Goal: Check status: Check status

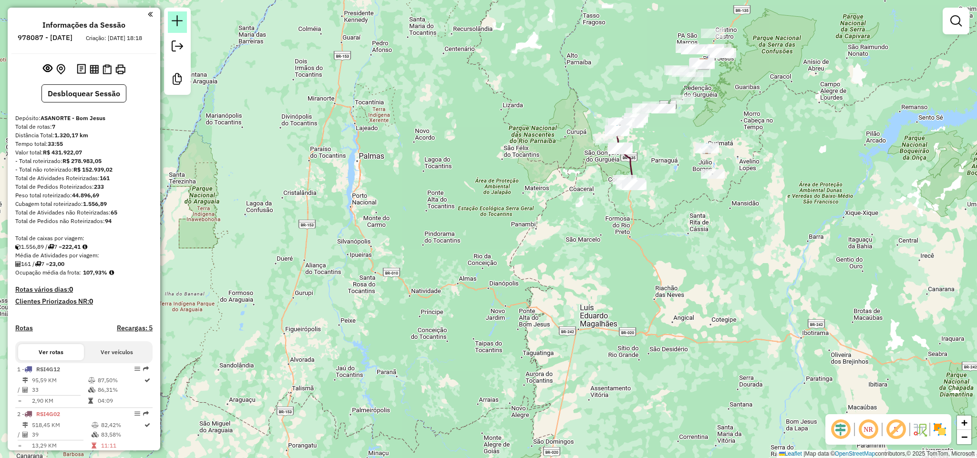
click at [179, 21] on em at bounding box center [177, 20] width 11 height 11
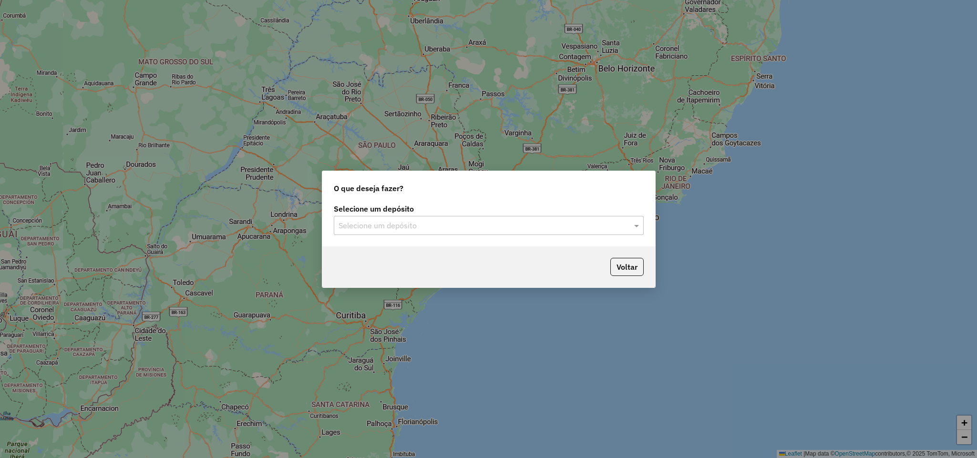
click at [521, 227] on input "text" at bounding box center [479, 225] width 281 height 11
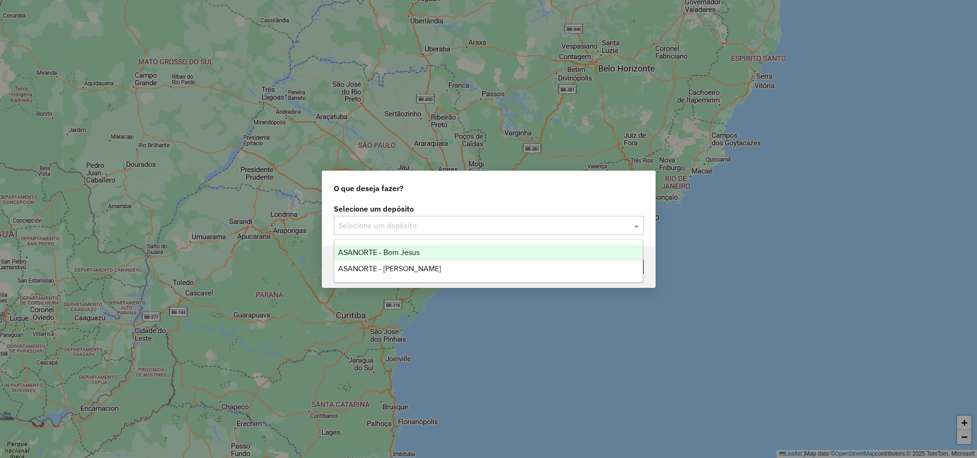
click at [421, 252] on div "ASANORTE - Bom Jesus" at bounding box center [488, 253] width 309 height 16
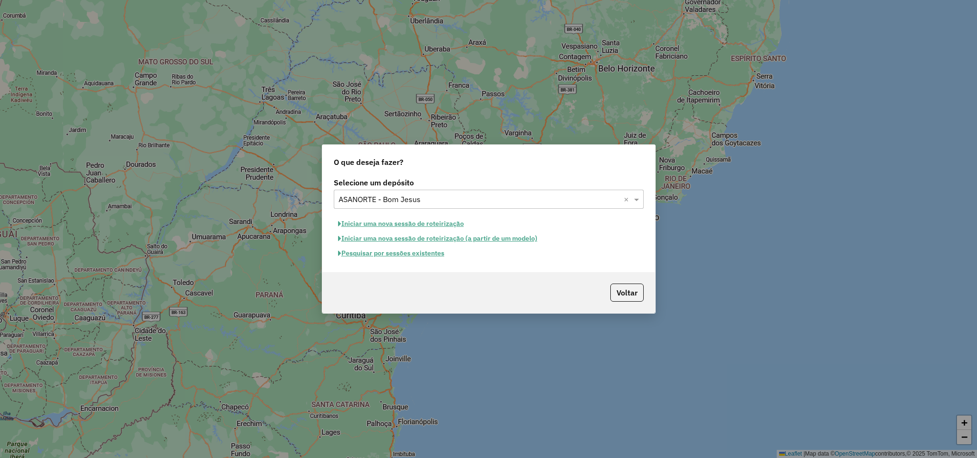
click at [438, 255] on button "Pesquisar por sessões existentes" at bounding box center [391, 253] width 115 height 15
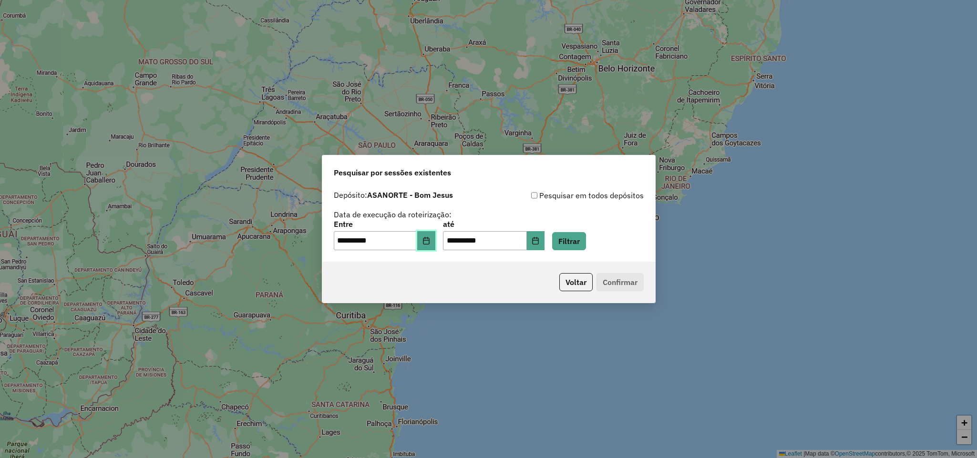
click at [430, 242] on icon "Choose Date" at bounding box center [426, 241] width 8 height 8
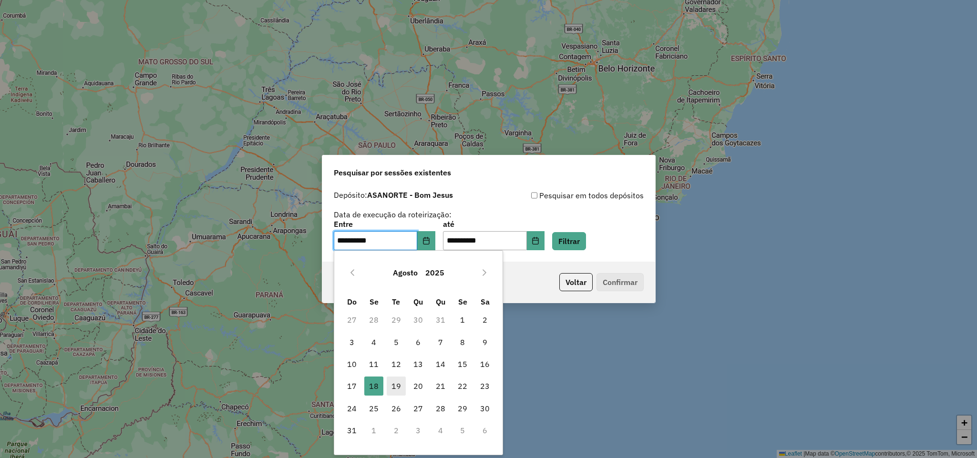
click at [397, 386] on span "19" at bounding box center [396, 386] width 19 height 19
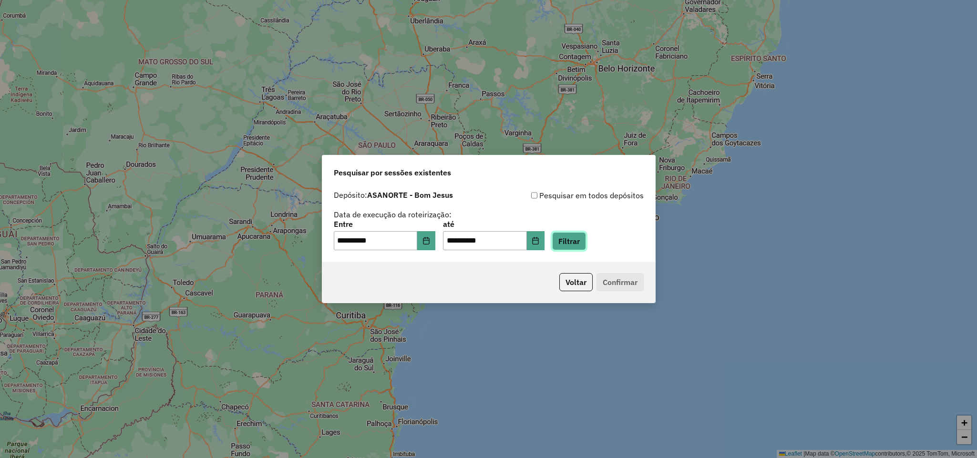
click at [586, 242] on button "Filtrar" at bounding box center [569, 241] width 34 height 18
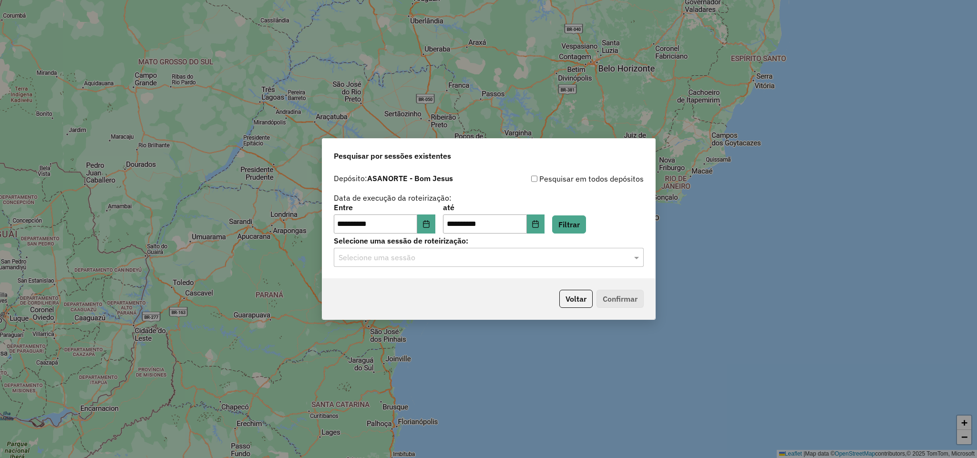
click at [604, 260] on input "text" at bounding box center [479, 257] width 281 height 11
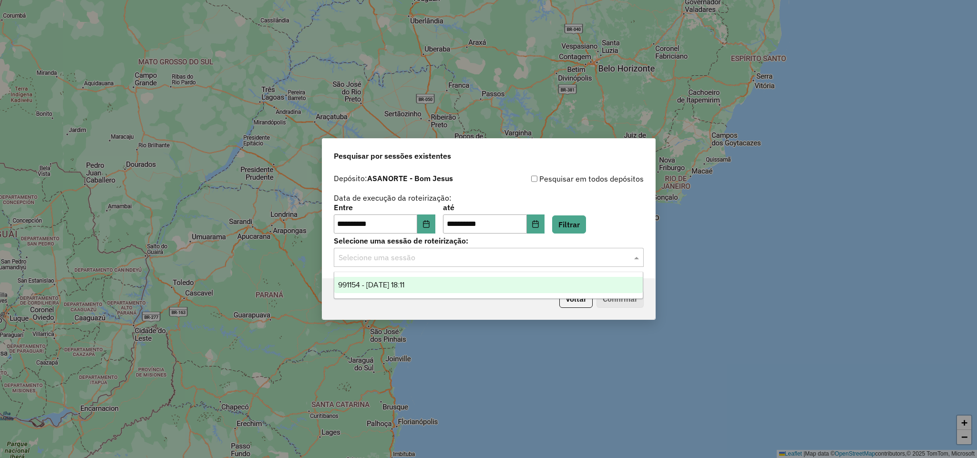
click at [454, 285] on div "991154 - 19/08/2025 18:11" at bounding box center [488, 285] width 309 height 16
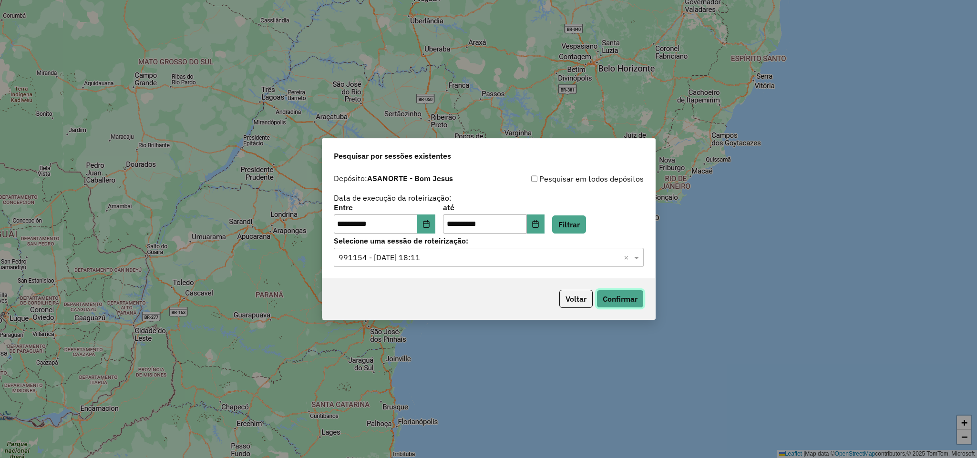
click at [631, 300] on button "Confirmar" at bounding box center [620, 299] width 47 height 18
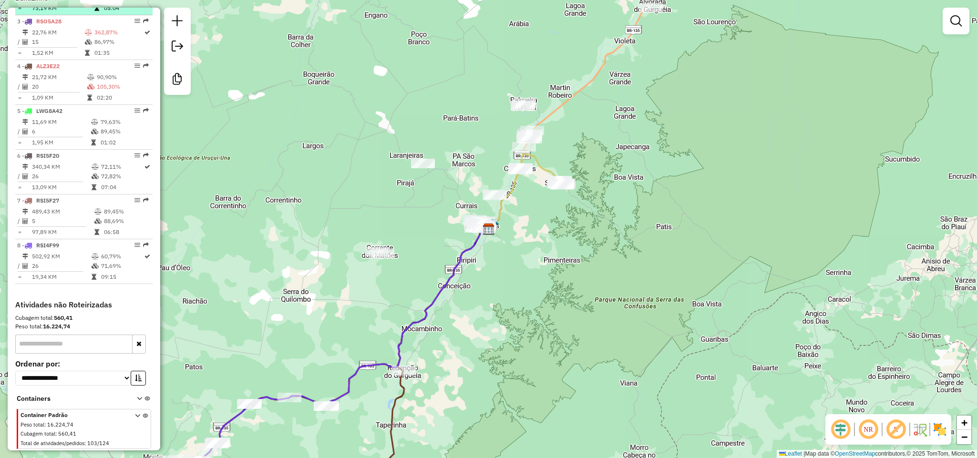
scroll to position [459, 0]
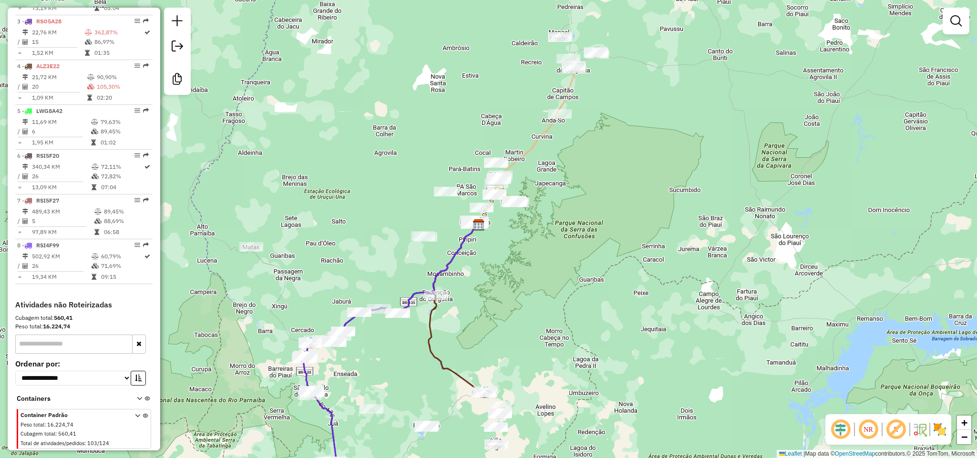
drag, startPoint x: 546, startPoint y: 280, endPoint x: 589, endPoint y: 133, distance: 153.7
click at [589, 133] on div "Janela de atendimento Grade de atendimento Capacidade Transportadoras Veículos …" at bounding box center [488, 229] width 977 height 458
